Goal: Task Accomplishment & Management: Use online tool/utility

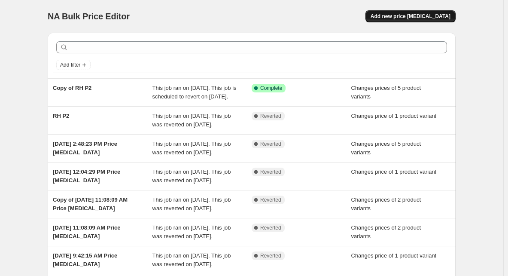
click at [428, 13] on span "Add new price [MEDICAL_DATA]" at bounding box center [411, 16] width 80 height 7
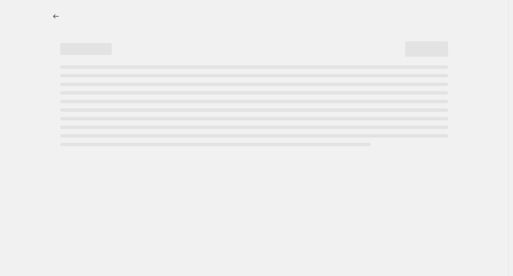
select select "percentage"
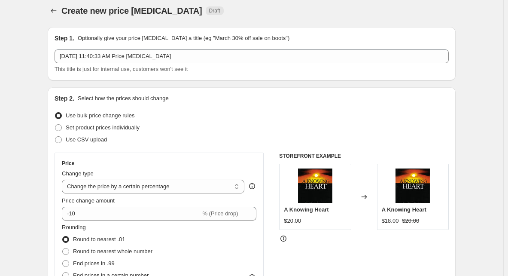
scroll to position [43, 0]
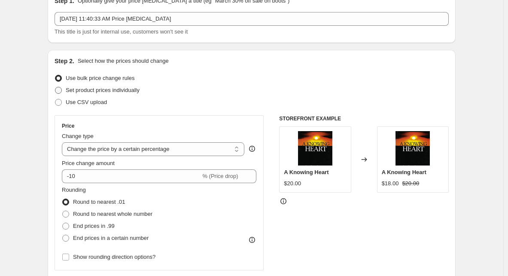
click at [77, 90] on span "Set product prices individually" at bounding box center [103, 90] width 74 height 6
click at [55, 87] on input "Set product prices individually" at bounding box center [55, 87] width 0 height 0
radio input "true"
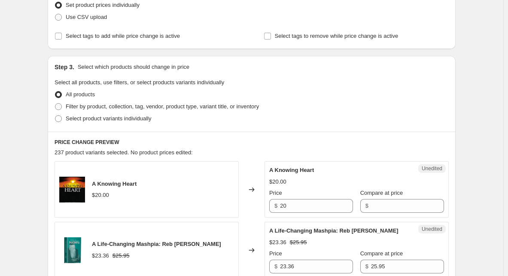
scroll to position [129, 0]
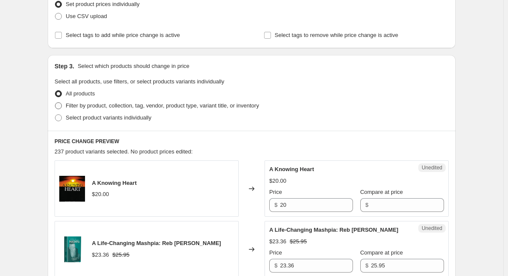
click at [80, 107] on span "Filter by product, collection, tag, vendor, product type, variant title, or inv…" at bounding box center [162, 105] width 193 height 6
click at [55, 103] on input "Filter by product, collection, tag, vendor, product type, variant title, or inv…" at bounding box center [55, 102] width 0 height 0
radio input "true"
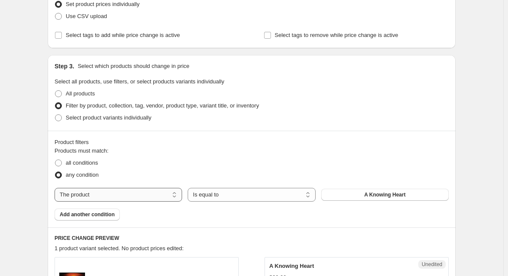
drag, startPoint x: 141, startPoint y: 193, endPoint x: 133, endPoint y: 195, distance: 8.3
click at [141, 193] on select "The product The product's collection The product's vendor The product's type Th…" at bounding box center [119, 195] width 128 height 14
select select "collection"
click at [361, 196] on button "12-13 Tammuz Sale" at bounding box center [385, 195] width 128 height 12
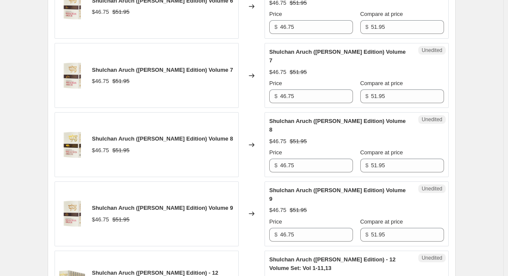
scroll to position [945, 0]
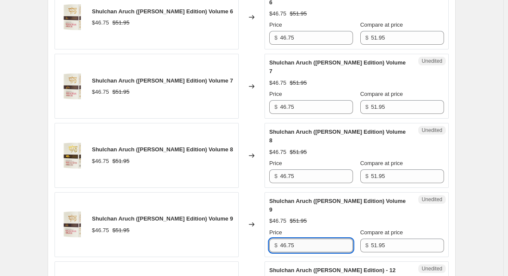
click at [302, 238] on input "46.75" at bounding box center [316, 245] width 73 height 14
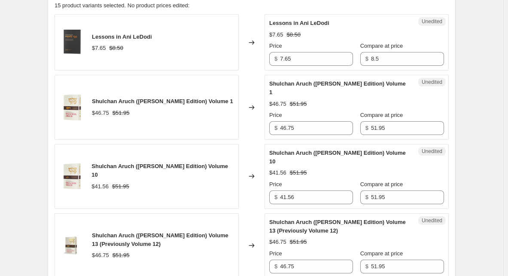
scroll to position [387, 0]
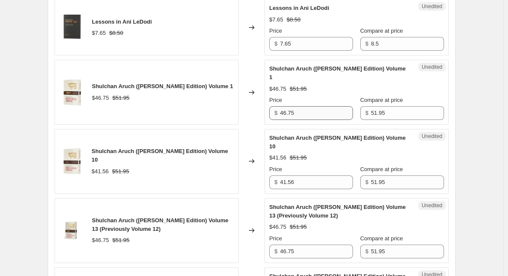
type input "38.96"
click at [305, 110] on input "46.75" at bounding box center [316, 113] width 73 height 14
paste input "38.96"
type input "38.96"
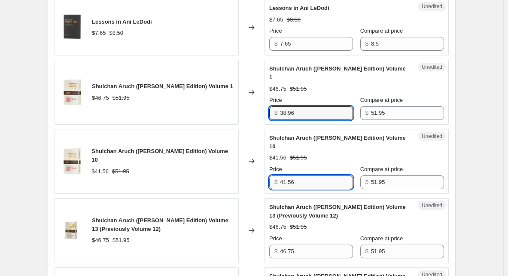
click at [299, 175] on input "41.56" at bounding box center [316, 182] width 73 height 14
paste input "38.9"
type input "38.96"
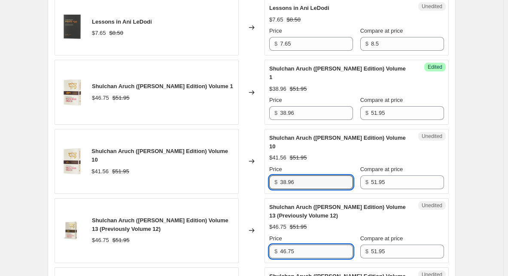
click at [298, 244] on input "46.75" at bounding box center [316, 251] width 73 height 14
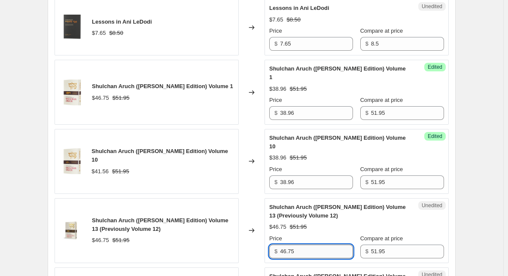
click at [298, 244] on input "46.75" at bounding box center [316, 251] width 73 height 14
paste input "38.96"
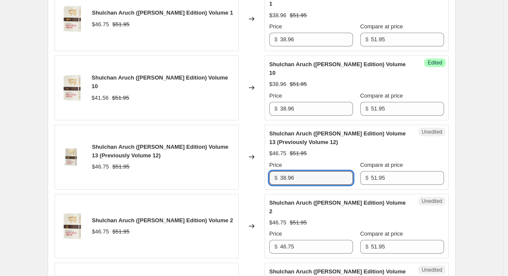
scroll to position [473, 0]
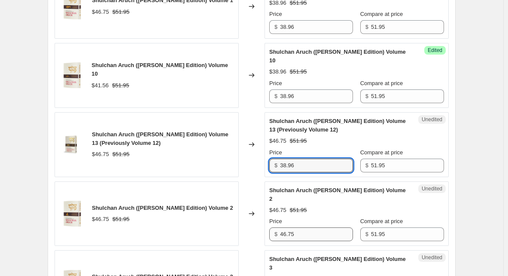
type input "38.96"
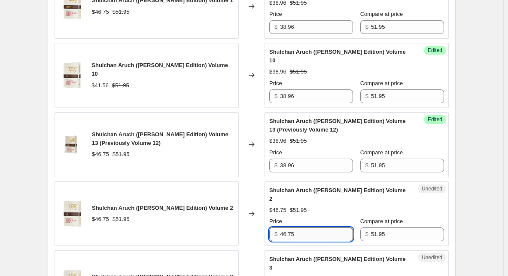
click at [300, 227] on input "46.75" at bounding box center [316, 234] width 73 height 14
paste input "38.96"
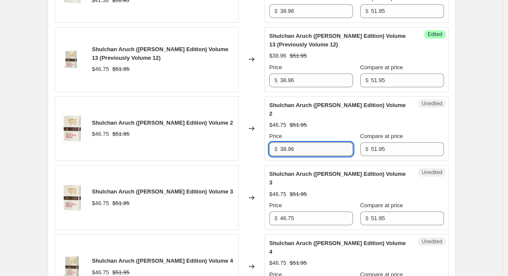
scroll to position [559, 0]
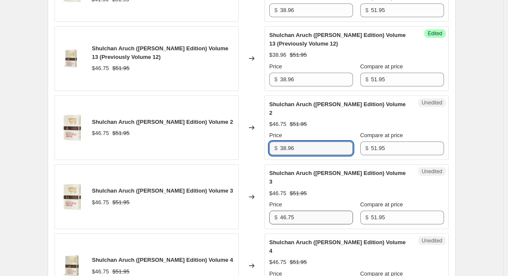
type input "38.96"
click at [302, 211] on input "46.75" at bounding box center [316, 218] width 73 height 14
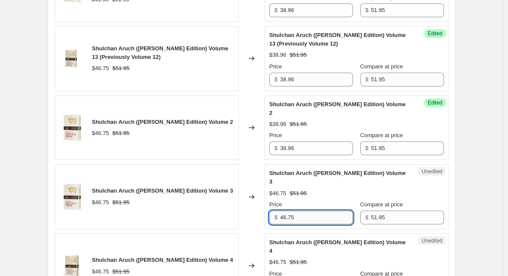
click at [302, 211] on input "46.75" at bounding box center [316, 218] width 73 height 14
paste input "38.96"
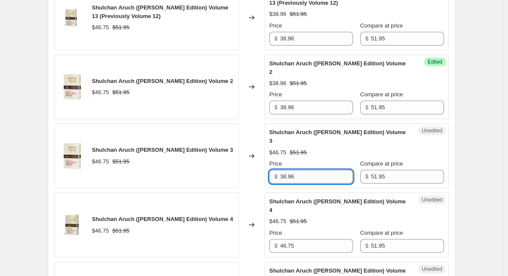
scroll to position [644, 0]
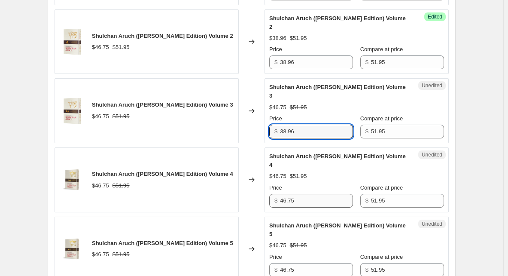
type input "38.96"
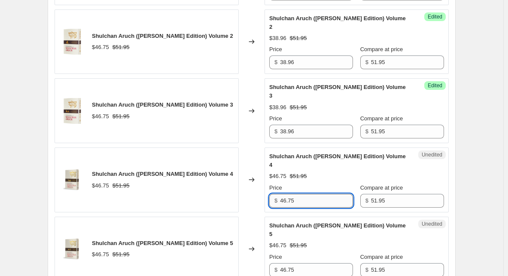
click at [302, 194] on input "46.75" at bounding box center [316, 201] width 73 height 14
paste input "38.96"
type input "38.96"
click at [308, 263] on input "46.75" at bounding box center [316, 270] width 73 height 14
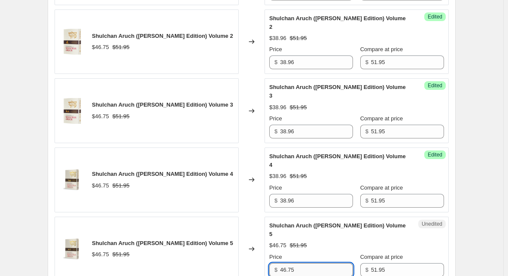
click at [308, 263] on input "46.75" at bounding box center [316, 270] width 73 height 14
paste input "38.96"
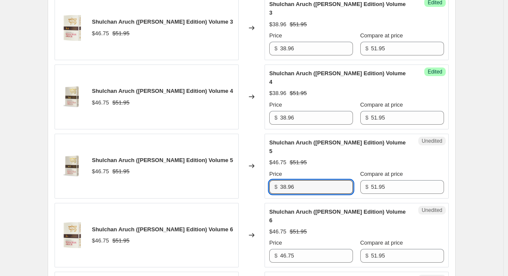
scroll to position [730, 0]
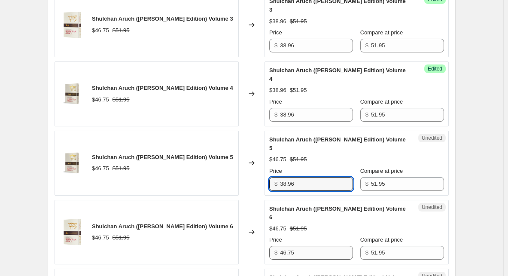
type input "38.96"
click at [305, 246] on input "46.75" at bounding box center [316, 253] width 73 height 14
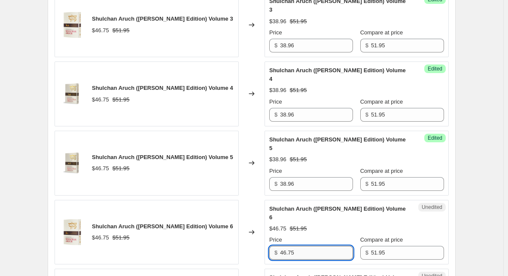
paste input "38.96"
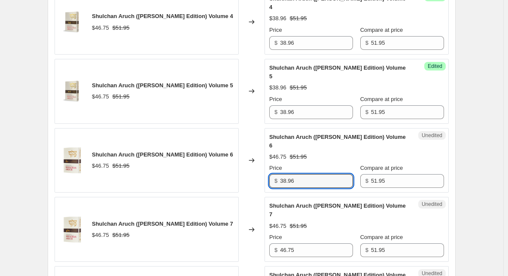
scroll to position [816, 0]
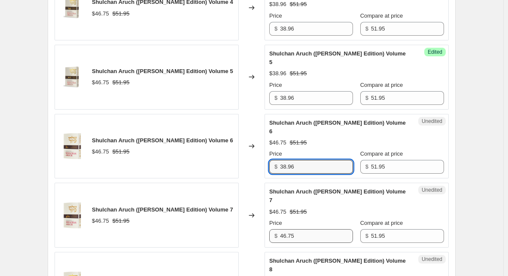
type input "38.96"
click at [306, 229] on input "46.75" at bounding box center [316, 236] width 73 height 14
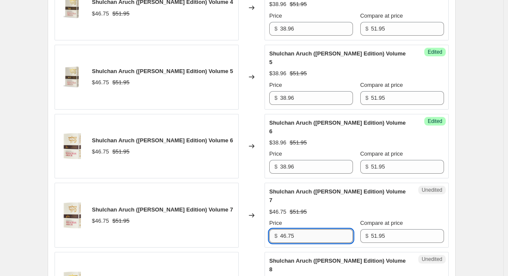
click at [306, 229] on input "46.75" at bounding box center [316, 236] width 73 height 14
paste input "38.96"
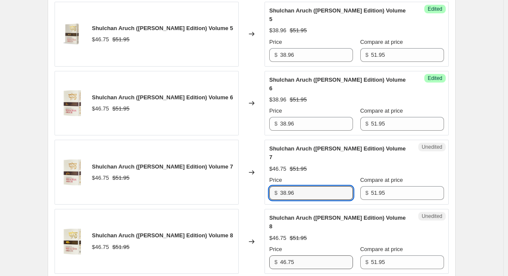
type input "38.96"
click at [307, 255] on input "46.75" at bounding box center [316, 262] width 73 height 14
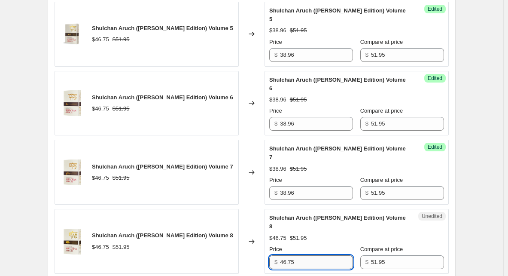
click at [307, 255] on input "46.75" at bounding box center [316, 262] width 73 height 14
paste input "38.96"
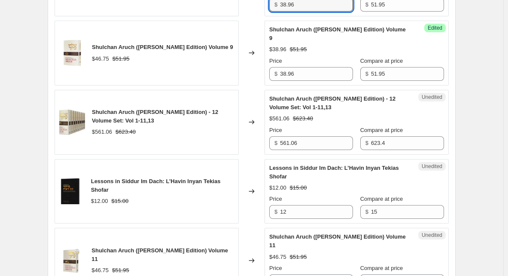
scroll to position [1117, 0]
type input "38.96"
click at [313, 274] on input "46.75" at bounding box center [316, 281] width 73 height 14
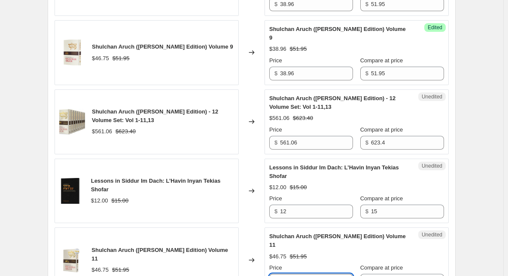
click at [313, 274] on input "46.75" at bounding box center [316, 281] width 73 height 14
paste input "38.96"
type input "38.96"
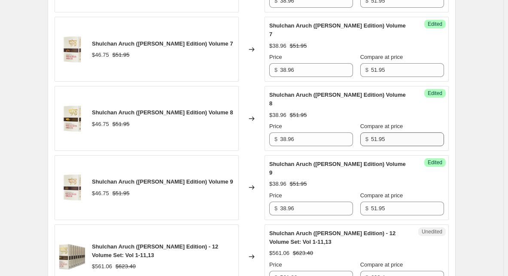
scroll to position [983, 0]
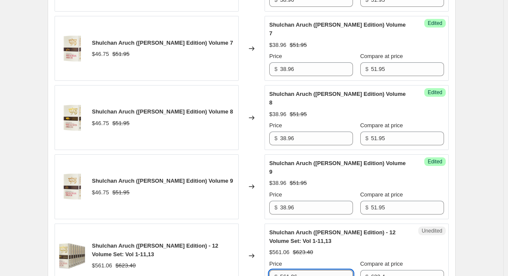
click at [300, 270] on input "561.06" at bounding box center [316, 277] width 73 height 14
type input "467.55"
click at [439, 223] on div "Unedited Shulchan Aruch ([PERSON_NAME] Edition) - 12 Volume Set: Vol 1-11,13 $5…" at bounding box center [357, 255] width 184 height 65
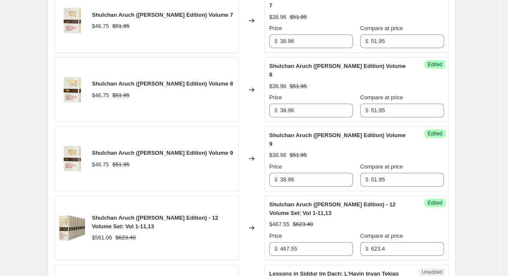
scroll to position [1026, 0]
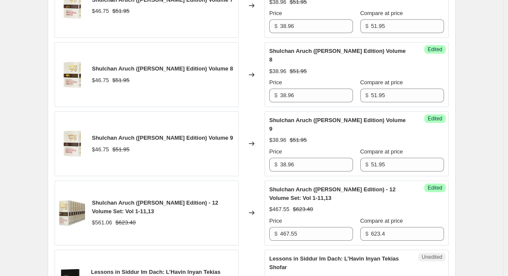
type input "11.25"
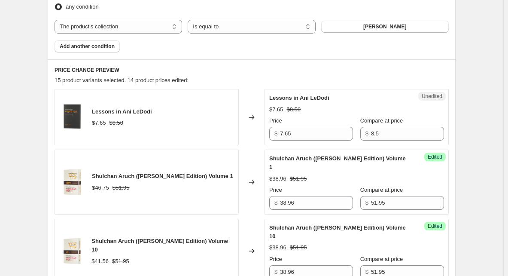
scroll to position [253, 0]
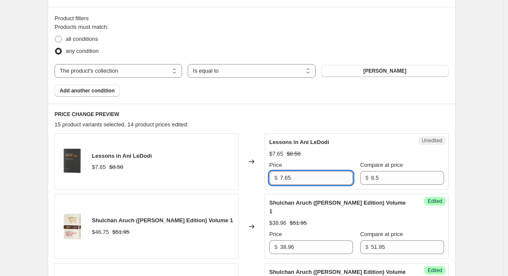
click at [311, 183] on input "7.65" at bounding box center [316, 178] width 73 height 14
type input "6.37"
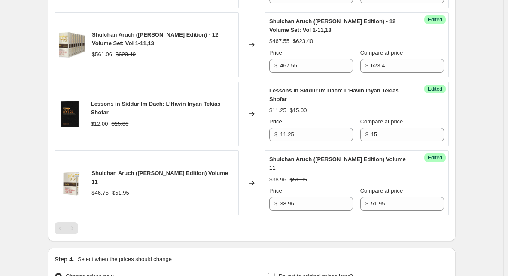
scroll to position [1198, 0]
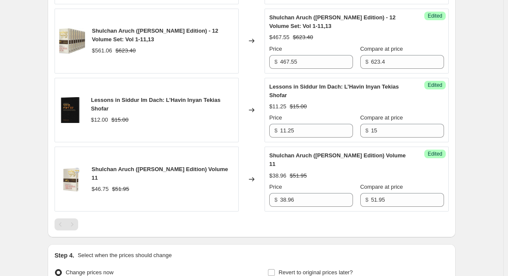
click at [55, 275] on input "Change prices later" at bounding box center [55, 281] width 0 height 0
radio input "true"
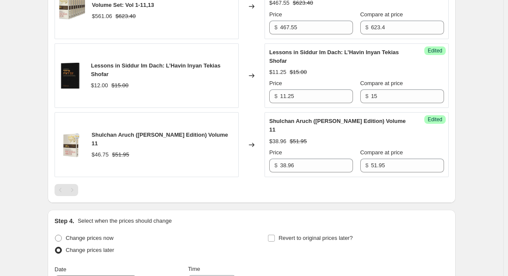
scroll to position [1284, 0]
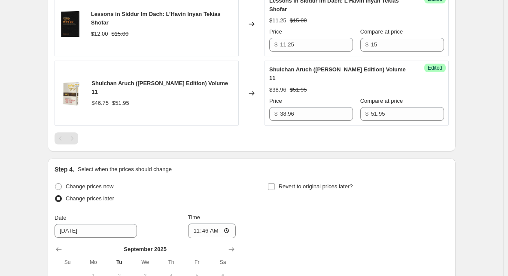
click at [190, 223] on input "11:46" at bounding box center [212, 230] width 48 height 15
click at [201, 223] on input "11:46" at bounding box center [212, 230] width 48 height 15
click at [209, 223] on input "11:46" at bounding box center [212, 230] width 48 height 15
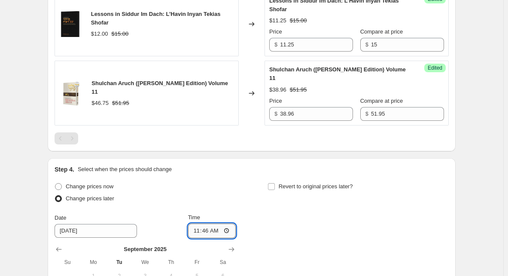
click at [209, 223] on input "11:46" at bounding box center [212, 230] width 48 height 15
click at [200, 223] on input "11:46" at bounding box center [212, 230] width 48 height 15
type input "08:30"
click at [329, 180] on div "Change prices now Change prices later Date [DATE] Time 08:[DATE] Mo Tu We Th Fr…" at bounding box center [252, 258] width 394 height 157
click at [274, 183] on input "Revert to original prices later?" at bounding box center [271, 186] width 7 height 7
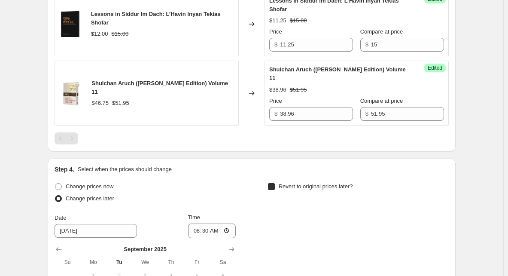
checkbox input "true"
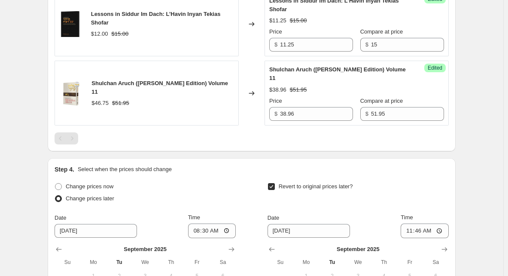
type input "[DATE]"
click at [415, 223] on input "11:46" at bounding box center [425, 230] width 48 height 15
type input "21:30"
click at [435, 180] on div "Revert to original prices later?" at bounding box center [358, 193] width 181 height 26
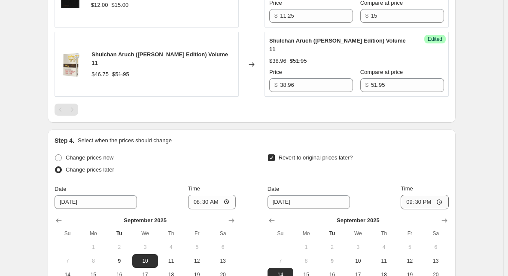
scroll to position [1345, 0]
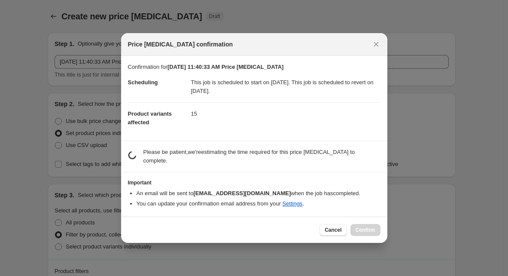
scroll to position [0, 0]
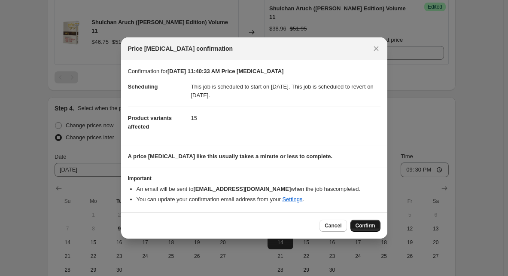
click at [362, 226] on span "Confirm" at bounding box center [366, 225] width 20 height 7
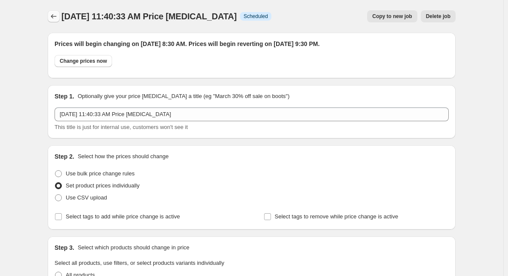
click at [53, 18] on icon "Price change jobs" at bounding box center [53, 16] width 9 height 9
